Goal: Task Accomplishment & Management: Manage account settings

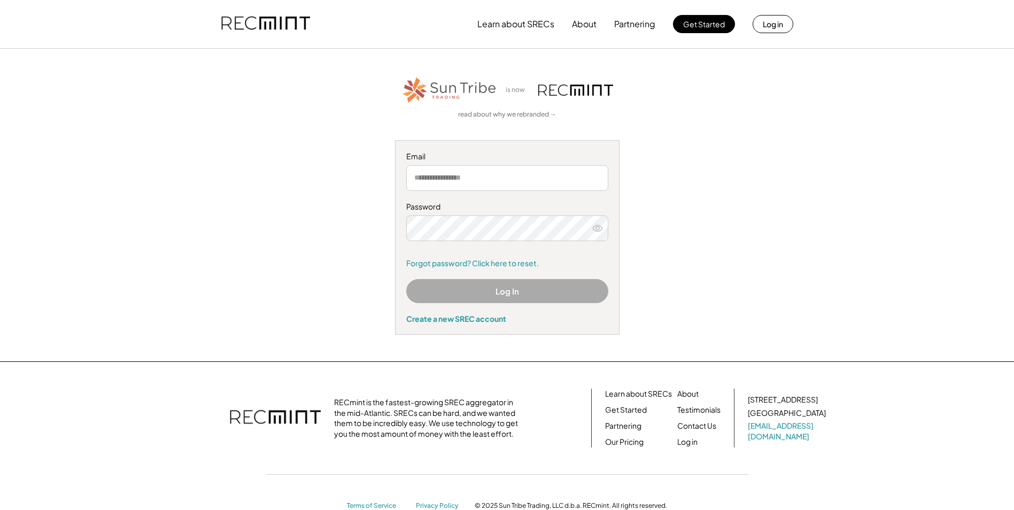
click at [449, 179] on input "email" at bounding box center [507, 178] width 202 height 26
type input "**********"
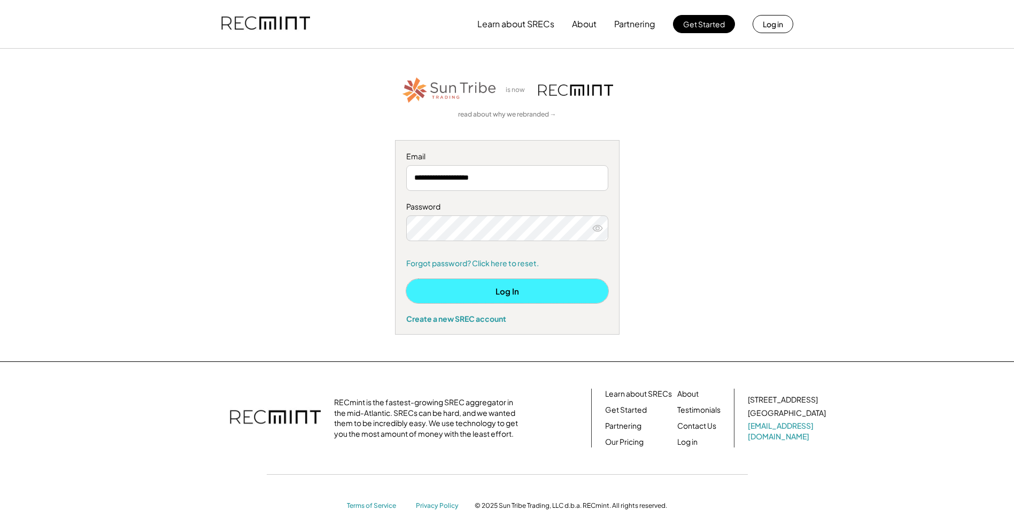
click at [495, 296] on button "Log In" at bounding box center [507, 291] width 202 height 24
